Goal: Task Accomplishment & Management: Complete application form

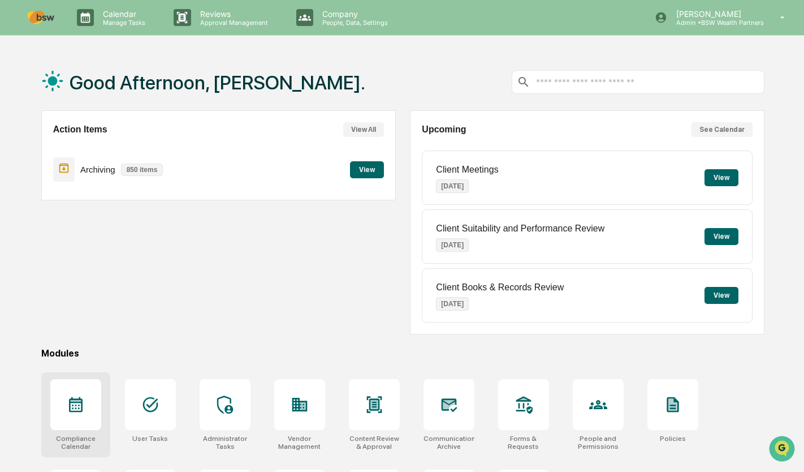
click at [79, 403] on icon at bounding box center [76, 404] width 14 height 15
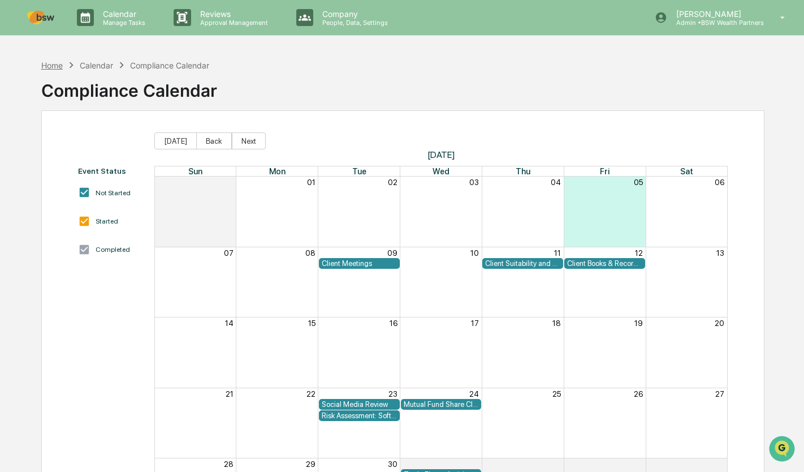
click at [52, 69] on div "Home" at bounding box center [51, 66] width 21 height 10
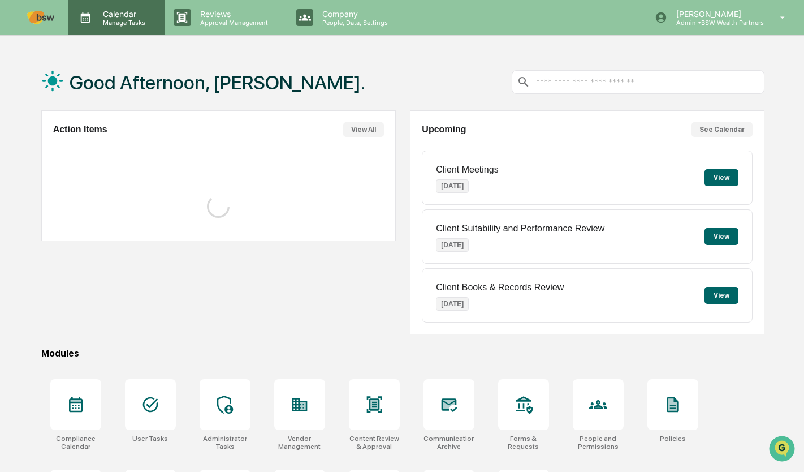
click at [89, 25] on icon at bounding box center [85, 17] width 17 height 17
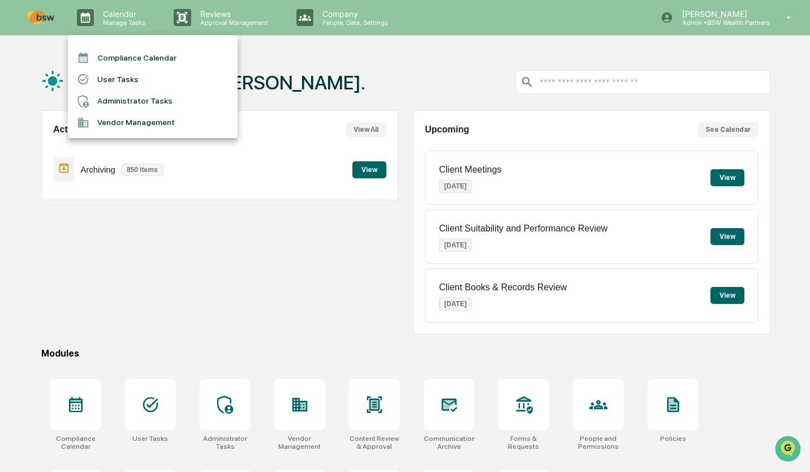
click at [112, 105] on li "Administrator Tasks" at bounding box center [153, 100] width 170 height 21
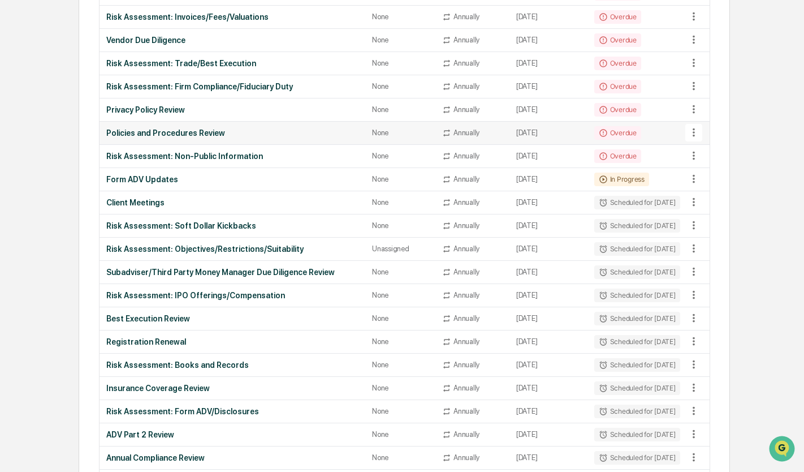
scroll to position [919, 0]
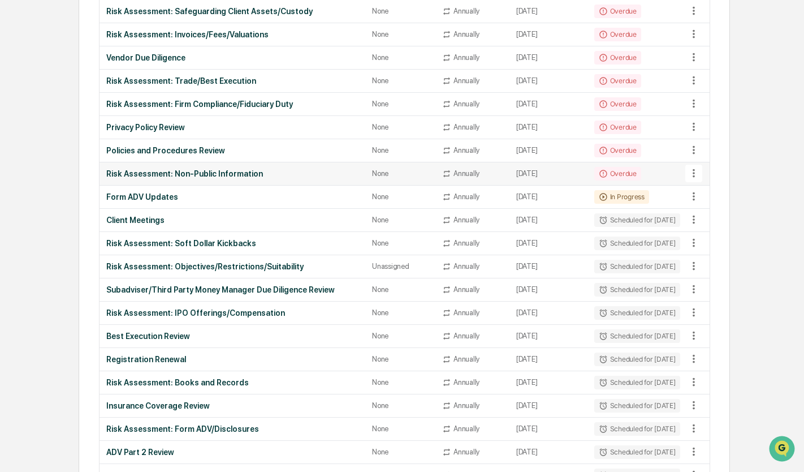
click at [692, 175] on icon at bounding box center [694, 173] width 12 height 12
click at [261, 171] on div at bounding box center [405, 236] width 810 height 472
click at [599, 174] on icon at bounding box center [603, 173] width 9 height 9
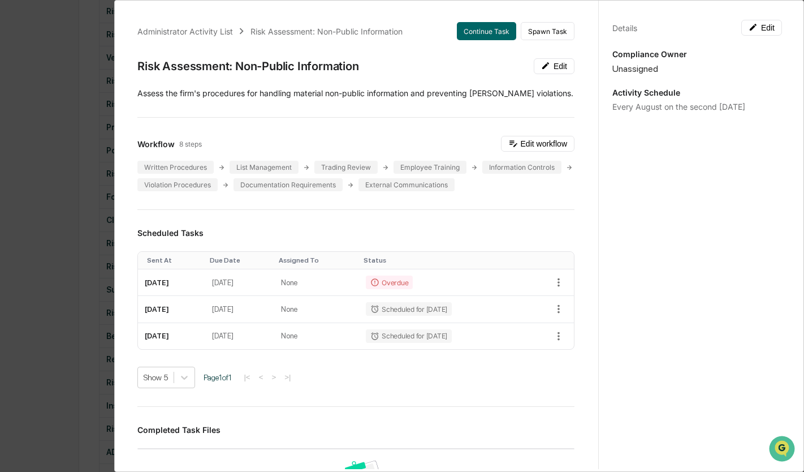
scroll to position [0, 0]
click at [58, 174] on div "Administrator Activity List Risk Assessment: Non-Public Information Continue Ta…" at bounding box center [402, 236] width 804 height 472
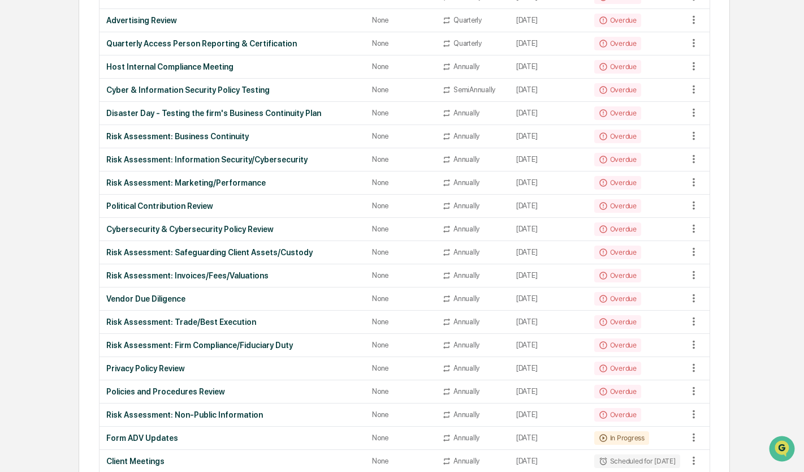
scroll to position [933, 0]
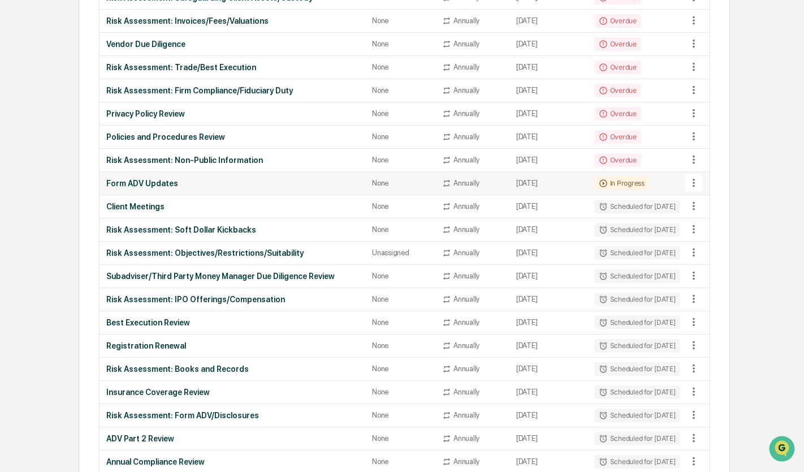
click at [189, 185] on div "Form ADV Updates" at bounding box center [232, 183] width 252 height 9
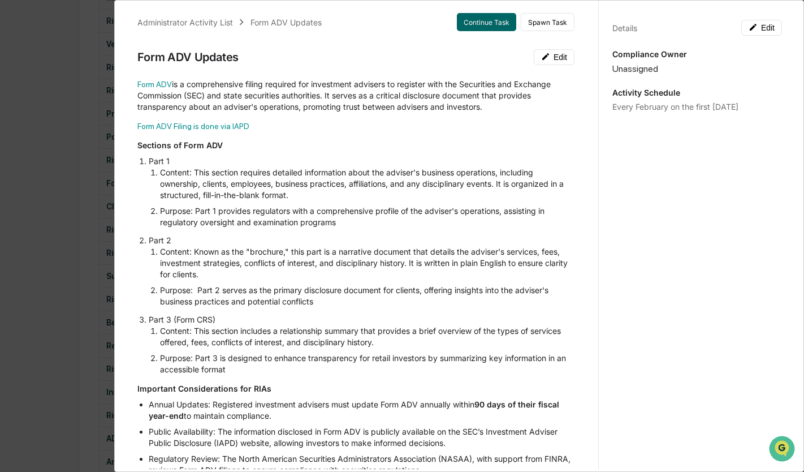
scroll to position [0, 0]
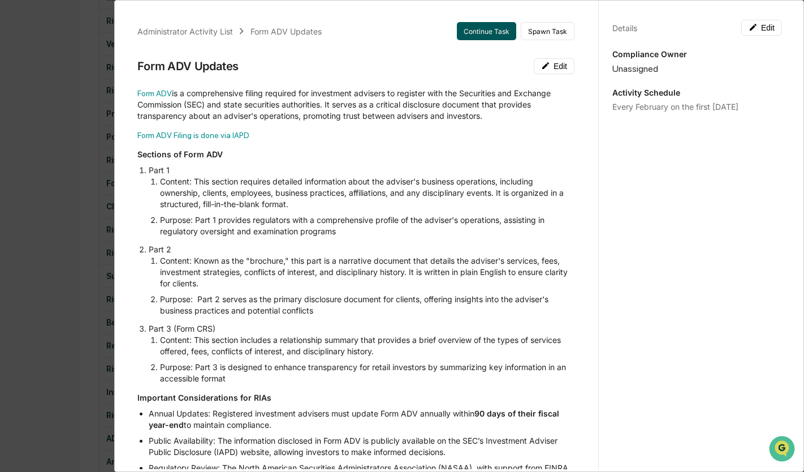
click at [481, 32] on button "Continue Task" at bounding box center [486, 31] width 59 height 18
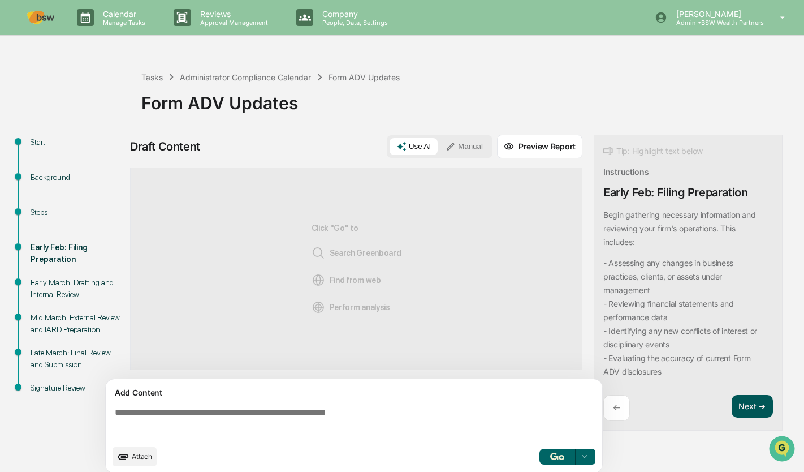
click at [749, 404] on button "Next ➔" at bounding box center [752, 406] width 41 height 23
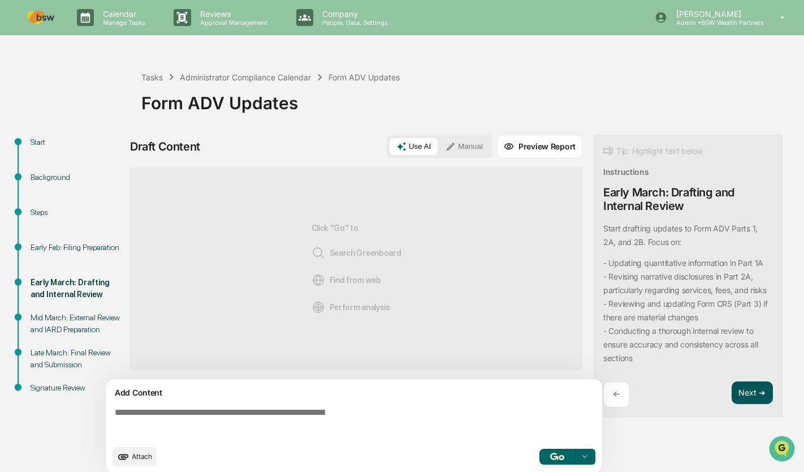
click at [749, 404] on button "Next ➔" at bounding box center [752, 392] width 41 height 23
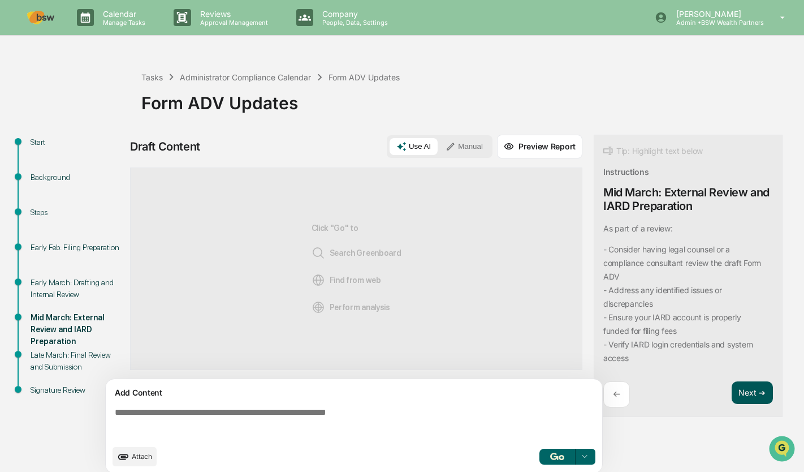
click at [755, 391] on button "Next ➔" at bounding box center [752, 392] width 41 height 23
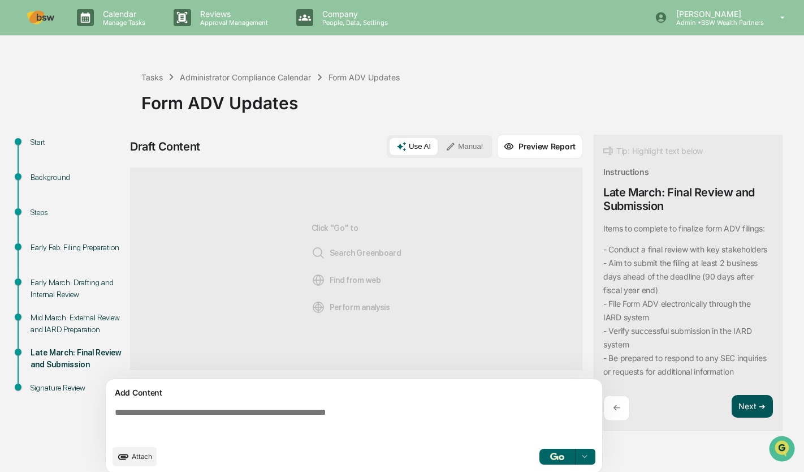
click at [745, 418] on button "Next ➔" at bounding box center [752, 406] width 41 height 23
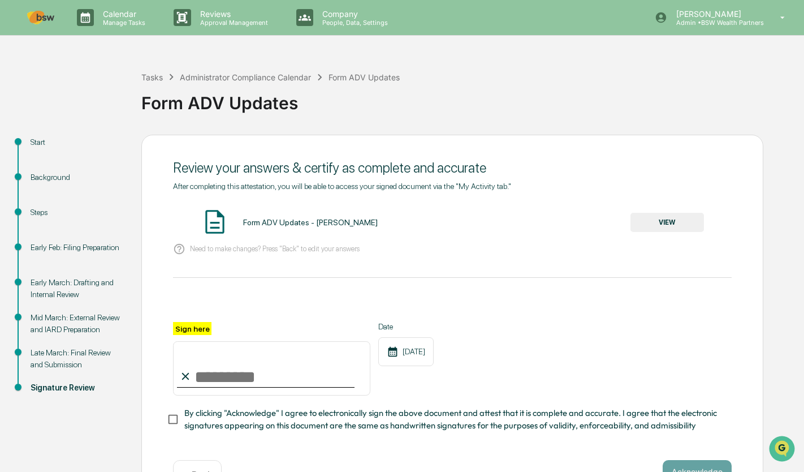
click at [297, 382] on input "Sign here" at bounding box center [271, 368] width 197 height 54
type input "**********"
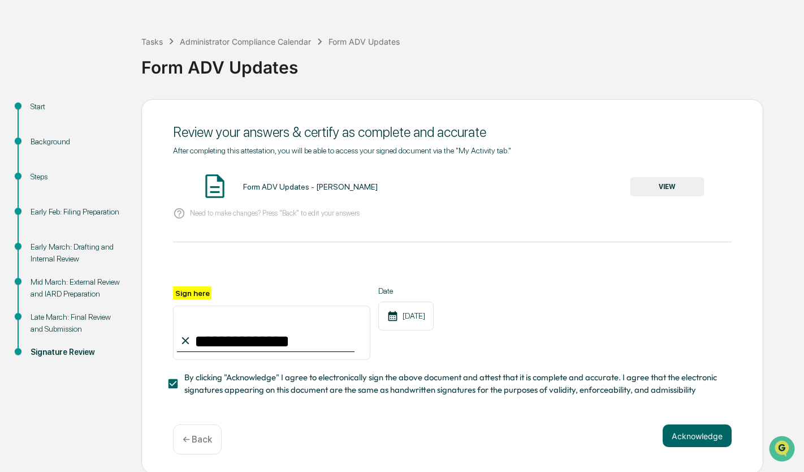
scroll to position [42, 0]
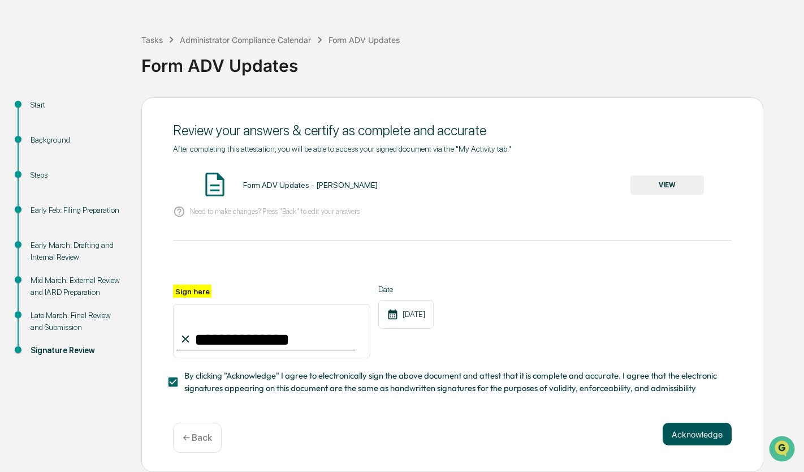
click at [703, 437] on button "Acknowledge" at bounding box center [697, 433] width 69 height 23
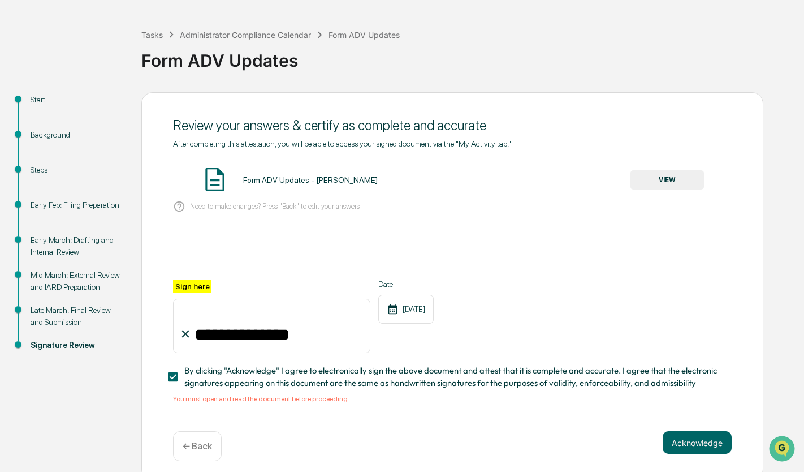
click at [645, 175] on button "VIEW" at bounding box center [667, 179] width 74 height 19
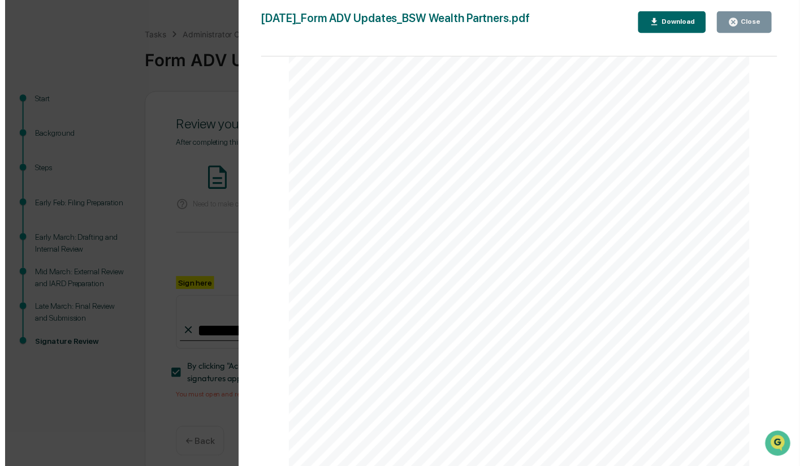
scroll to position [0, 0]
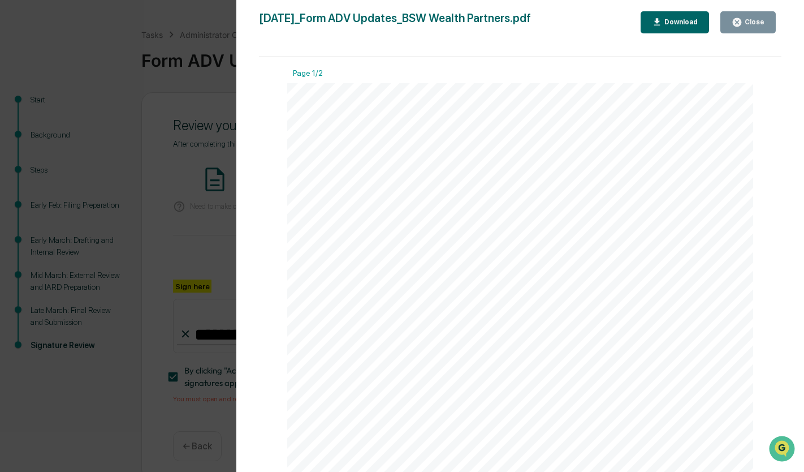
click at [742, 23] on icon "button" at bounding box center [737, 22] width 11 height 11
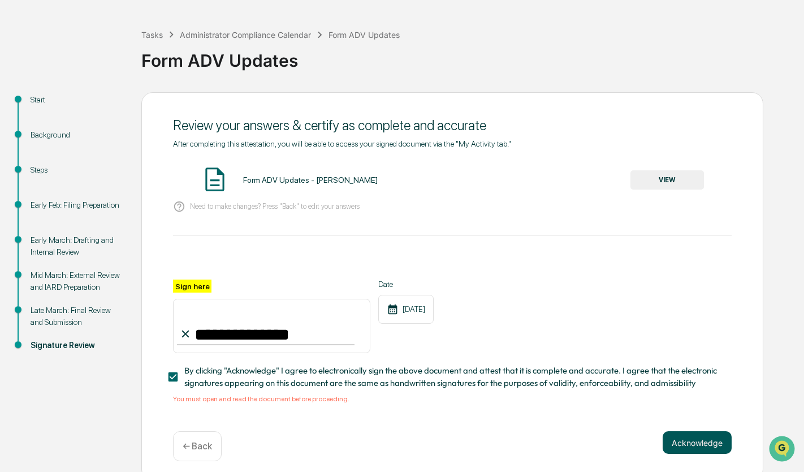
click at [684, 447] on button "Acknowledge" at bounding box center [697, 442] width 69 height 23
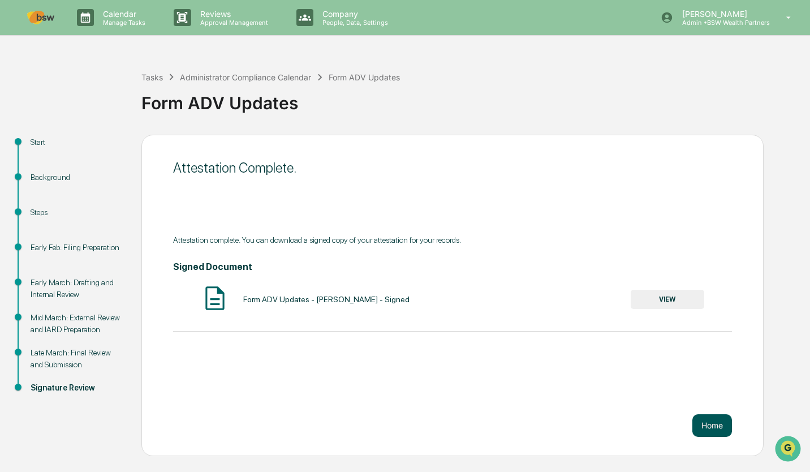
click at [711, 424] on button "Home" at bounding box center [712, 425] width 40 height 23
